Goal: Information Seeking & Learning: Learn about a topic

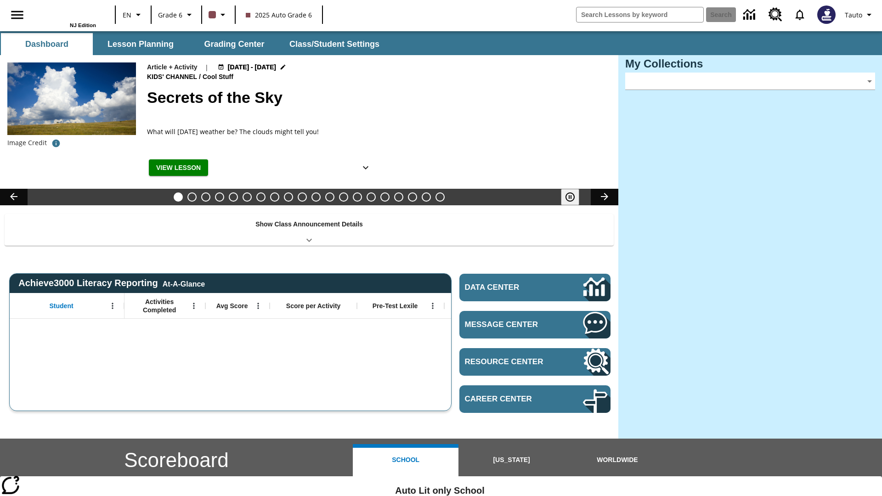
type input "-1"
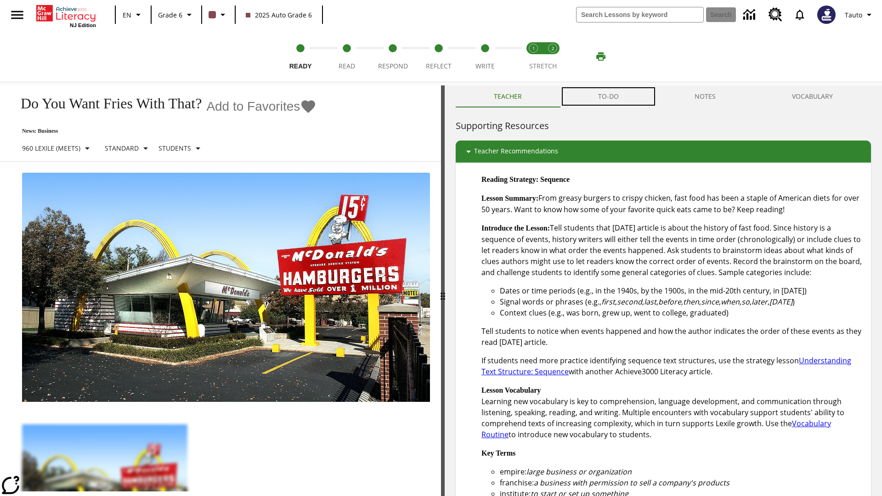
click at [609, 96] on button "TO-DO" at bounding box center [608, 96] width 97 height 22
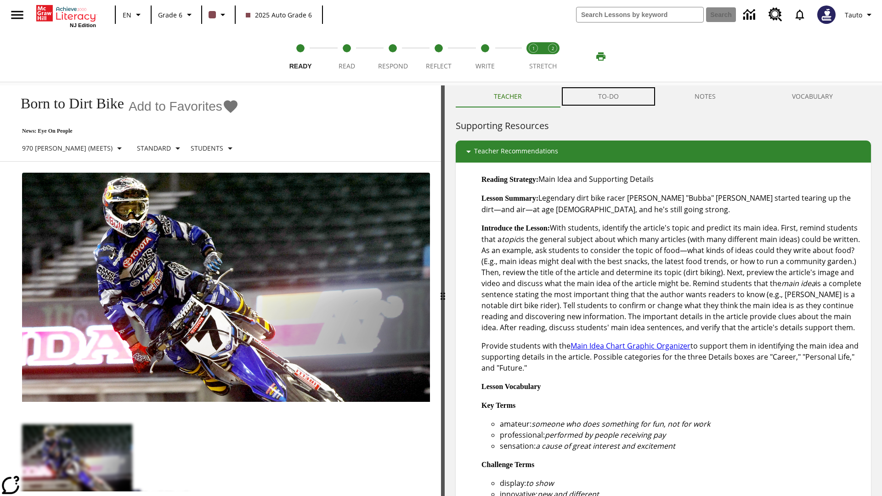
click at [609, 96] on button "TO-DO" at bounding box center [608, 96] width 97 height 22
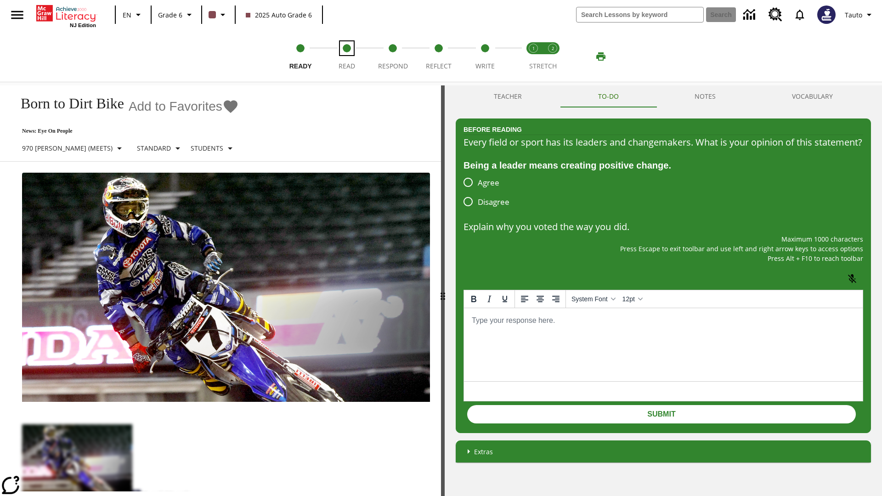
click at [346, 57] on span "Read" at bounding box center [347, 62] width 17 height 17
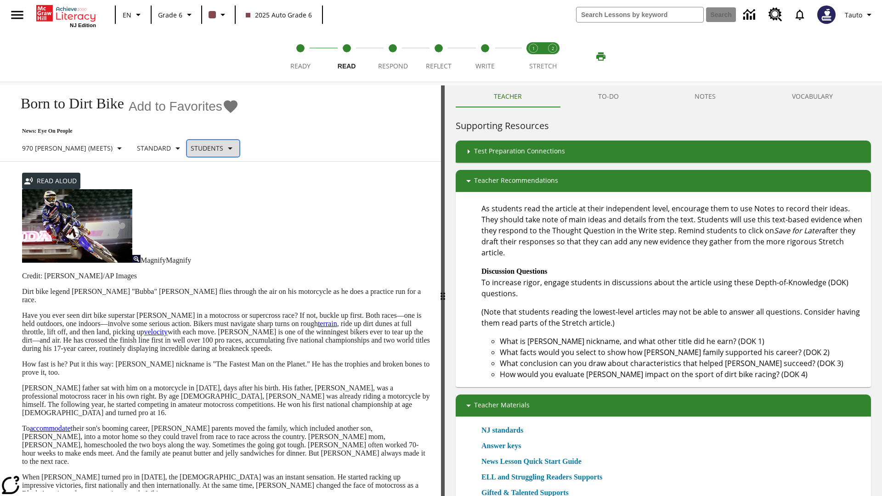
click at [191, 148] on p "Students" at bounding box center [207, 148] width 33 height 10
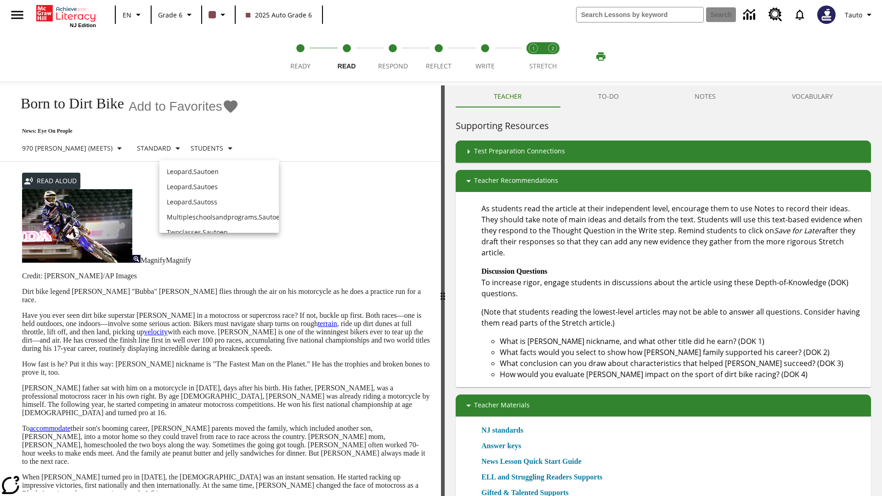
click at [212, 167] on p "Leopard , Sautoen" at bounding box center [219, 172] width 105 height 10
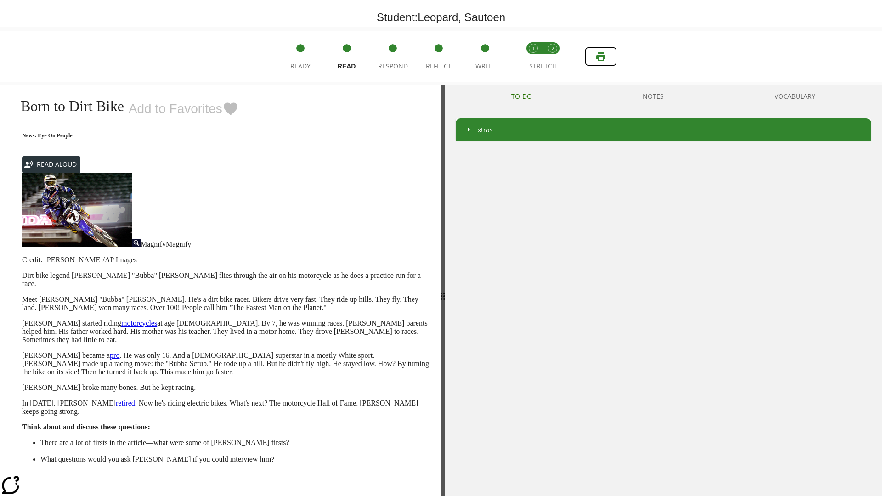
click at [601, 57] on icon "Print" at bounding box center [600, 56] width 9 height 8
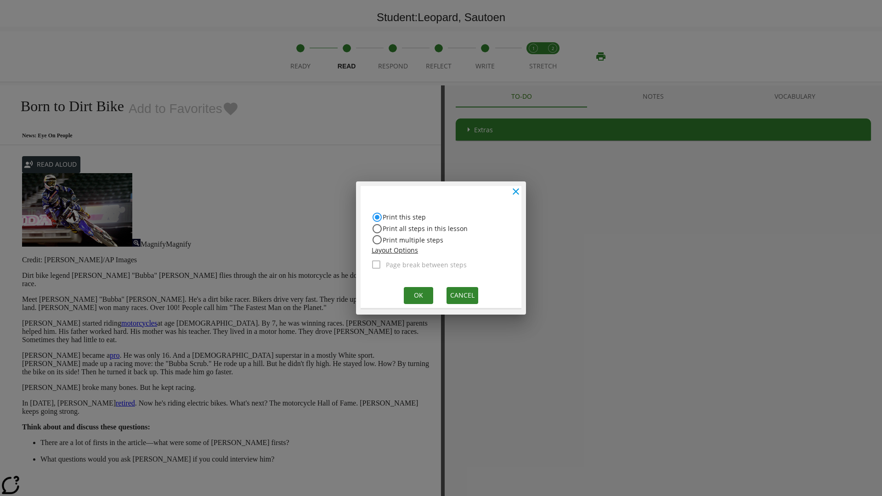
click at [377, 223] on input "Print all steps in this lesson" at bounding box center [377, 217] width 11 height 11
radio input "true"
radio input "false"
checkbox input "true"
click at [418, 295] on button "Ok" at bounding box center [418, 295] width 29 height 17
